Goal: Task Accomplishment & Management: Manage account settings

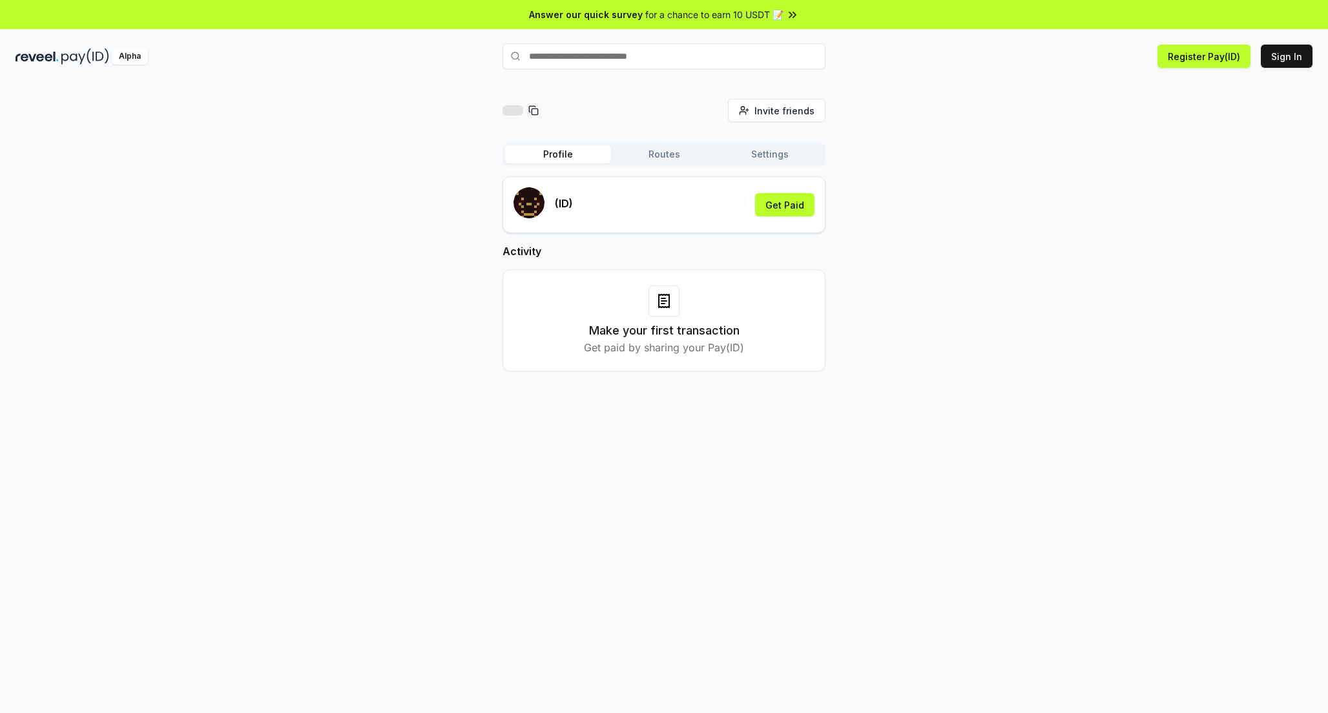
click at [655, 214] on div "(ID) Get Paid" at bounding box center [664, 204] width 301 height 35
click at [766, 208] on button "Get Paid" at bounding box center [784, 204] width 59 height 23
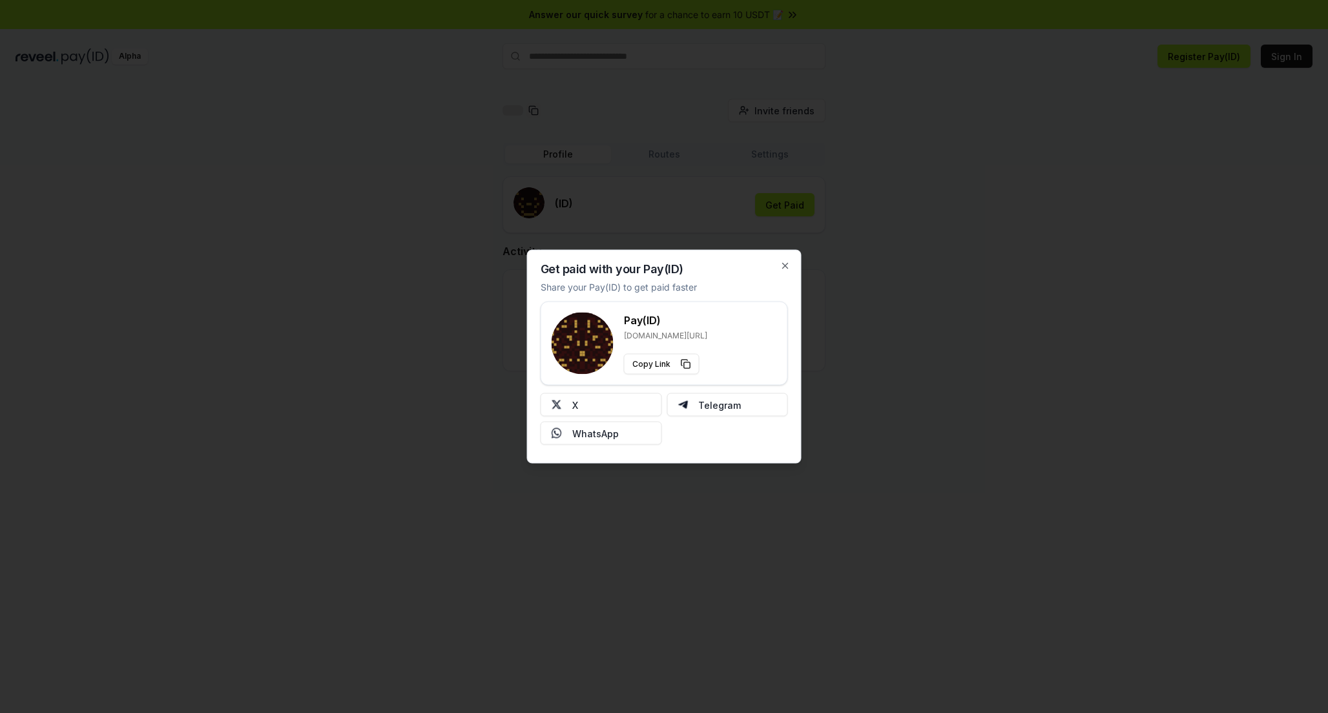
click at [779, 269] on div "Get paid with your Pay(ID) Share your Pay(ID) to get paid faster Pay(ID) [DOMAI…" at bounding box center [664, 357] width 275 height 214
click at [788, 265] on icon "button" at bounding box center [785, 266] width 10 height 10
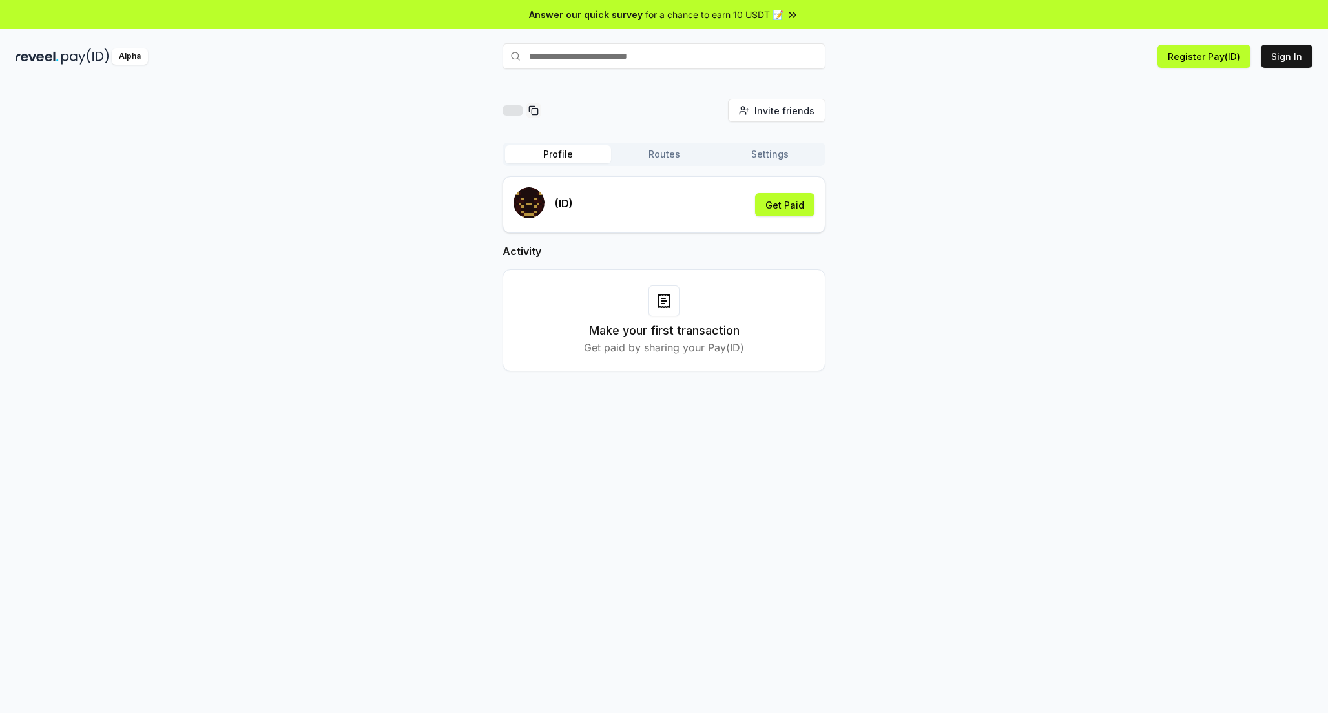
click at [578, 63] on input "text" at bounding box center [664, 56] width 323 height 26
click at [680, 161] on button "Routes" at bounding box center [664, 154] width 106 height 18
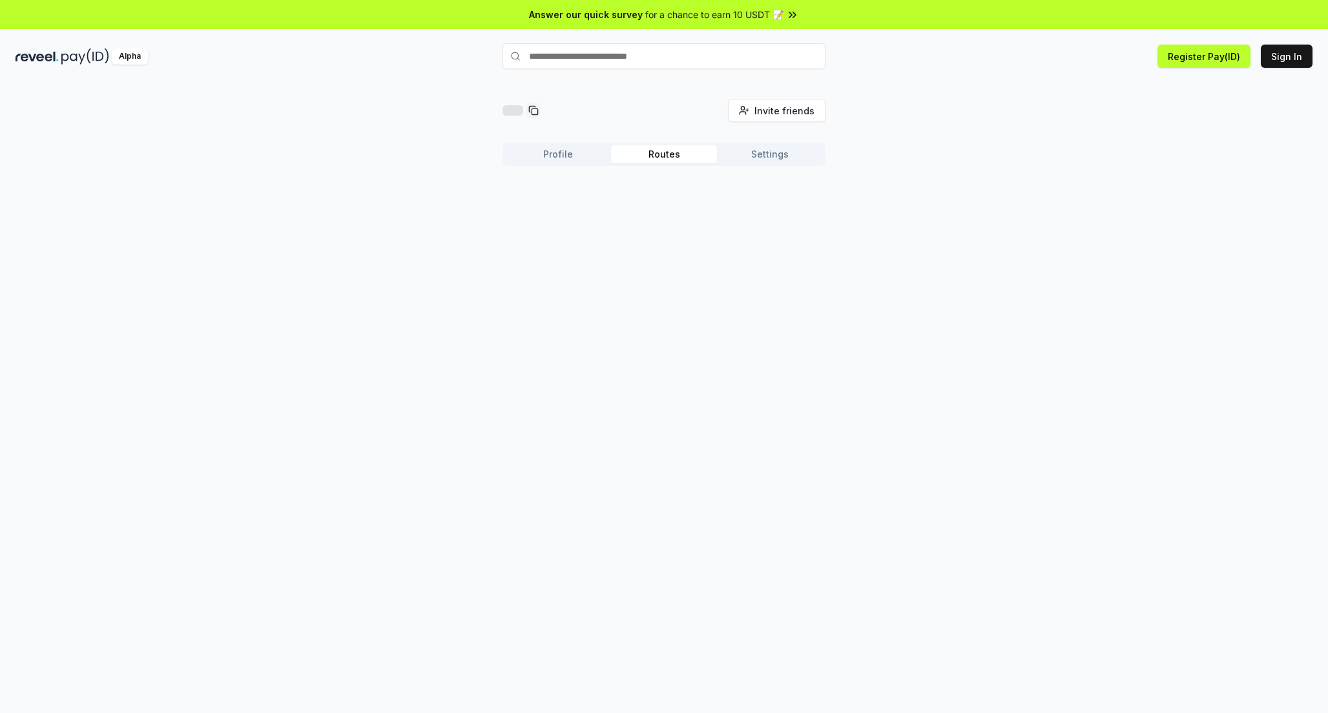
click at [772, 160] on button "Settings" at bounding box center [770, 154] width 106 height 18
click at [544, 169] on div "Profile Routes Settings Default Wallet Edit" at bounding box center [664, 198] width 323 height 110
click at [556, 152] on button "Profile" at bounding box center [558, 154] width 106 height 18
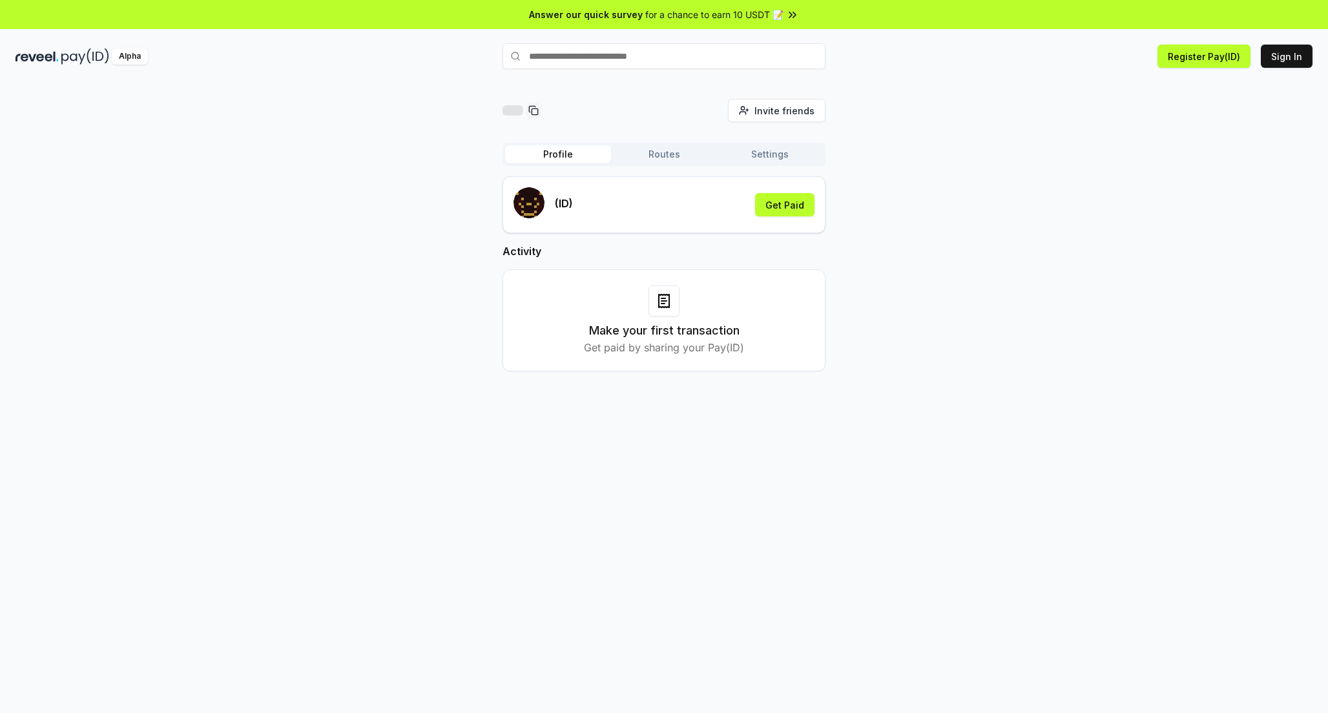
click at [958, 229] on div "Invite friends Invite Profile Routes Settings (ID) Get Paid Activity Make your …" at bounding box center [664, 245] width 1297 height 293
